Goal: Navigation & Orientation: Understand site structure

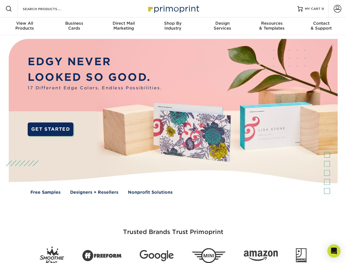
click at [173, 132] on img at bounding box center [173, 120] width 343 height 171
click at [9, 9] on span at bounding box center [8, 8] width 7 height 7
click at [338, 9] on span at bounding box center [338, 9] width 8 height 8
click at [25, 26] on div "View All Products" at bounding box center [24, 26] width 49 height 10
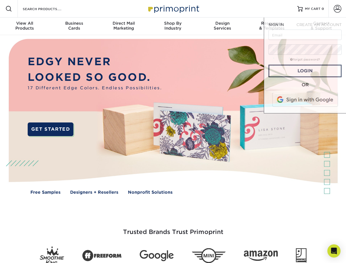
click at [74, 26] on div "Business Cards" at bounding box center [73, 26] width 49 height 10
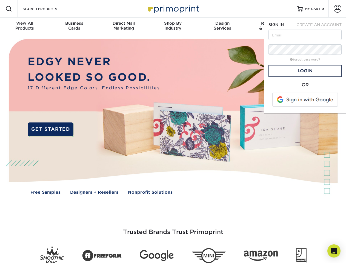
click at [124, 26] on div "Direct Mail Marketing" at bounding box center [123, 26] width 49 height 10
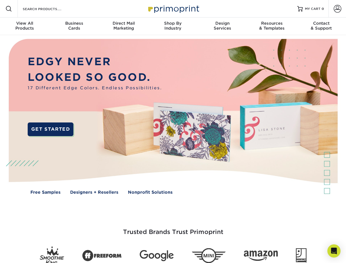
click at [173, 26] on div "Shop By Industry" at bounding box center [172, 26] width 49 height 10
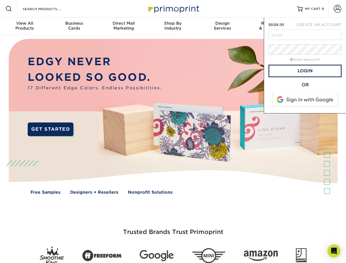
click at [223, 26] on div "Design Services" at bounding box center [222, 26] width 49 height 10
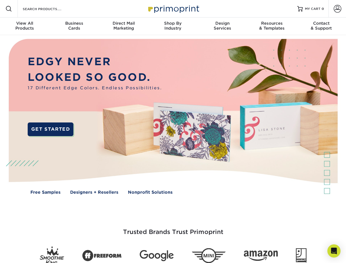
click at [272, 26] on span "SIGN IN" at bounding box center [276, 24] width 15 height 4
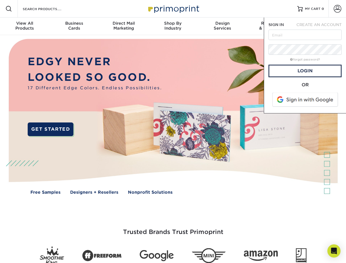
click at [322, 26] on div "Contact & Support" at bounding box center [321, 26] width 49 height 10
